Goal: Navigation & Orientation: Find specific page/section

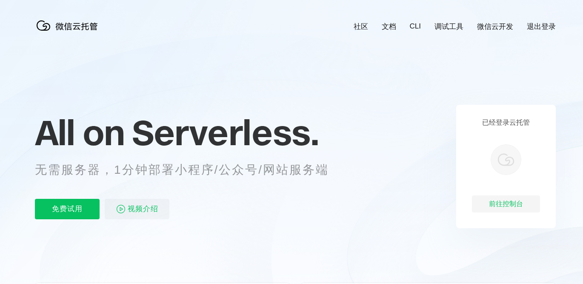
scroll to position [195, 0]
click at [507, 206] on div "前往控制台" at bounding box center [506, 203] width 68 height 17
click at [504, 206] on div "前往控制台" at bounding box center [506, 203] width 68 height 17
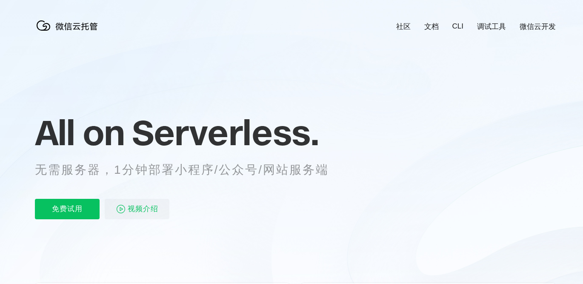
scroll to position [195, 0]
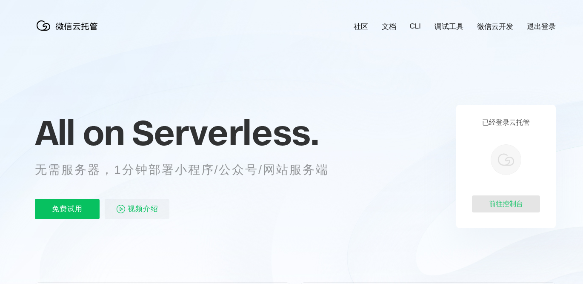
click at [502, 206] on div "前往控制台" at bounding box center [506, 203] width 68 height 17
click at [507, 205] on div "前往控制台" at bounding box center [506, 203] width 68 height 17
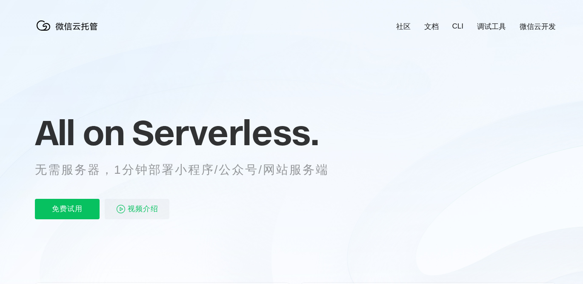
scroll to position [195, 0]
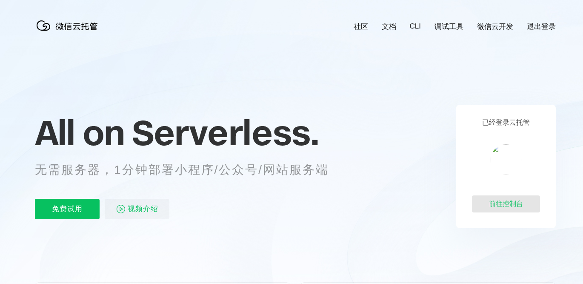
click at [504, 205] on div "前往控制台" at bounding box center [506, 203] width 68 height 17
click at [503, 208] on div "前往控制台" at bounding box center [506, 203] width 68 height 17
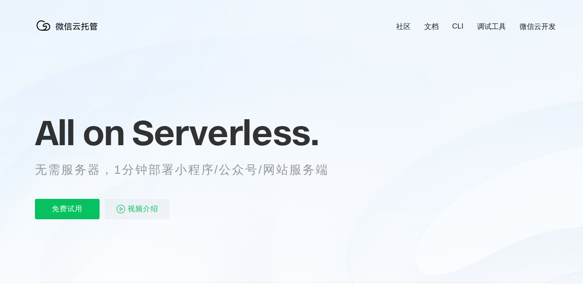
scroll to position [195, 0]
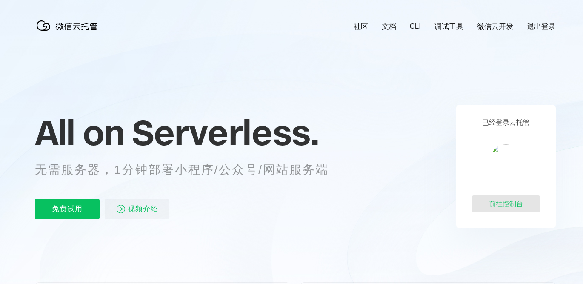
click at [505, 207] on div "前往控制台" at bounding box center [506, 203] width 68 height 17
